Goal: Find specific page/section: Find specific page/section

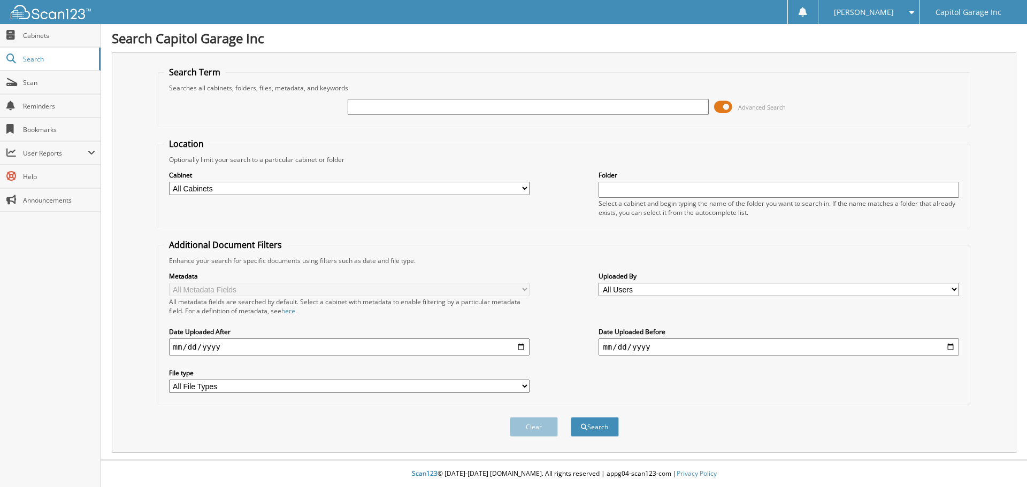
click at [481, 106] on input "text" at bounding box center [528, 107] width 361 height 16
type input "25935"
click at [571, 417] on button "Search" at bounding box center [595, 427] width 48 height 20
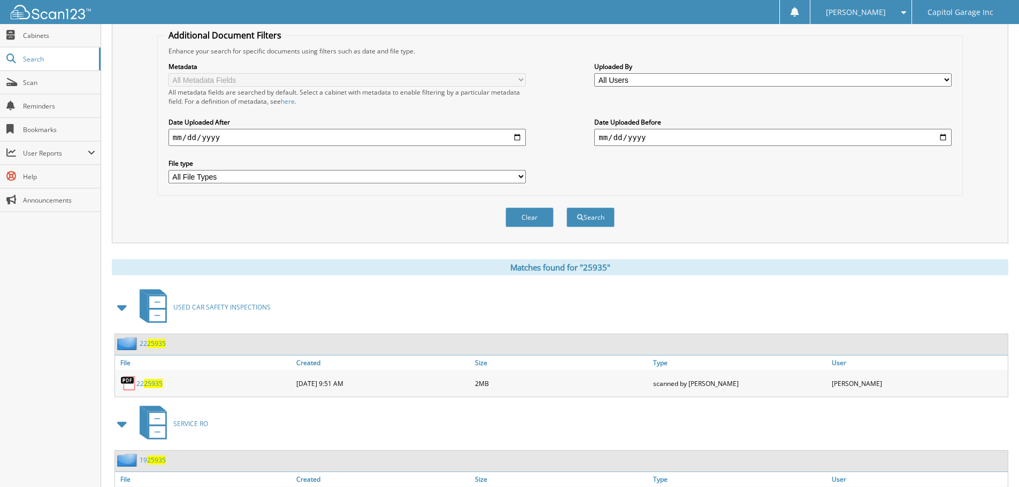
scroll to position [214, 0]
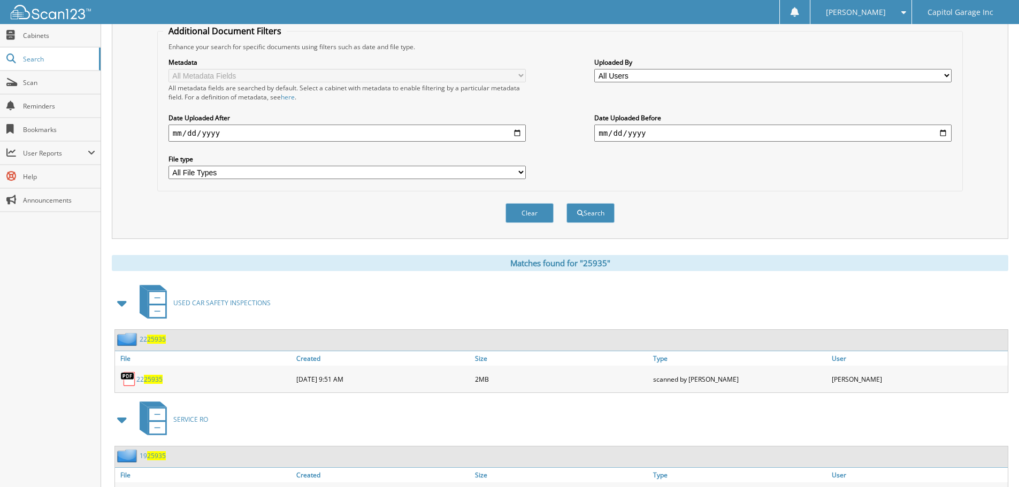
click at [150, 380] on span "25935" at bounding box center [153, 379] width 19 height 9
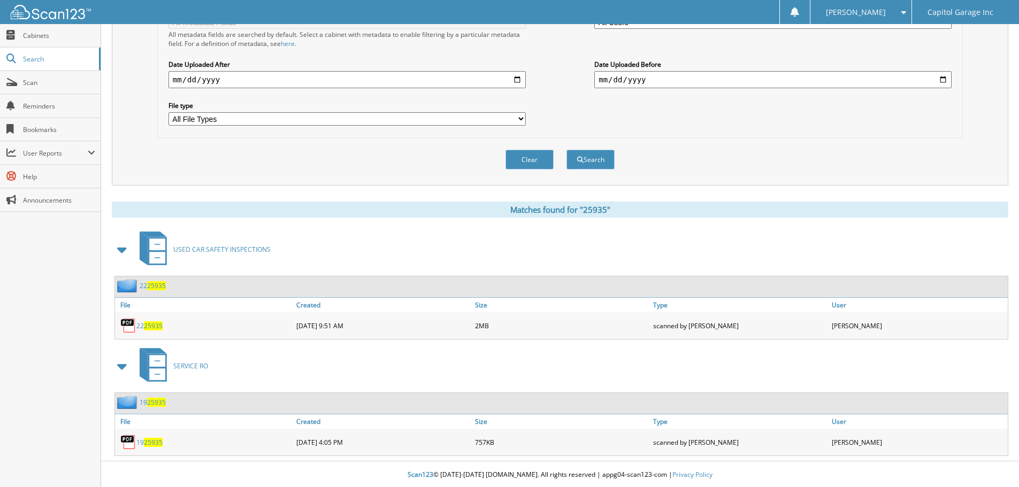
scroll to position [269, 0]
